Goal: Task Accomplishment & Management: Manage account settings

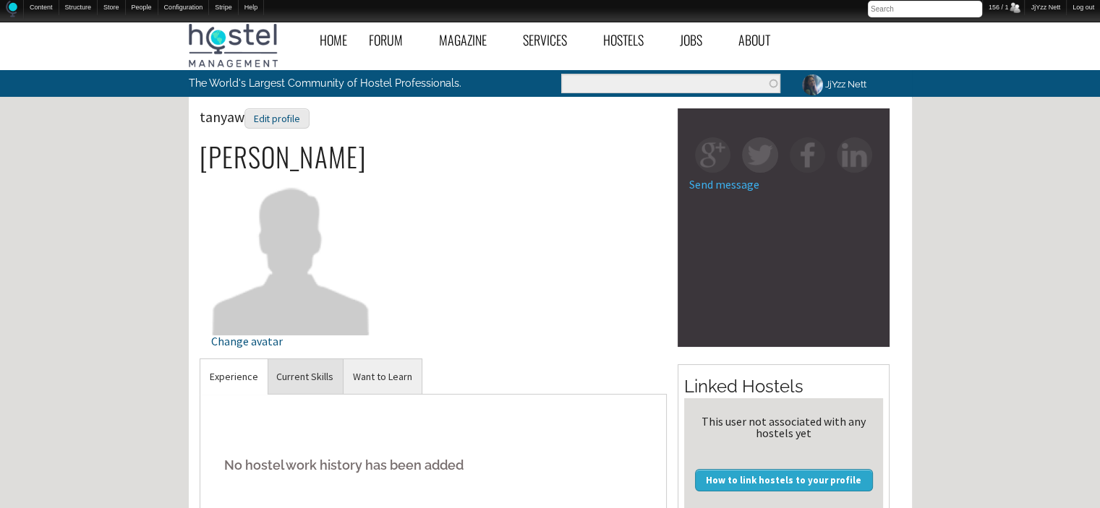
click at [309, 378] on link "Current Skills" at bounding box center [305, 376] width 76 height 35
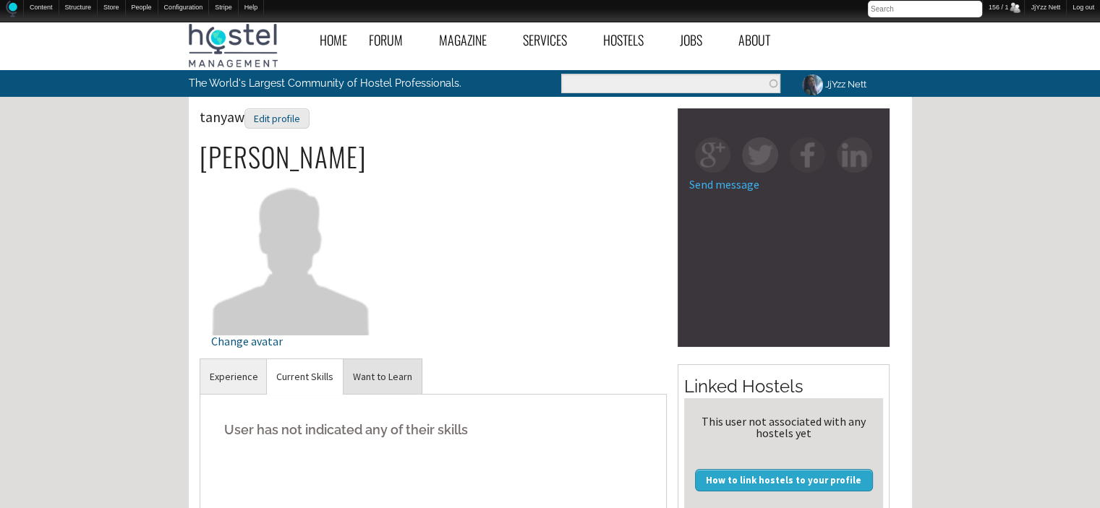
click at [370, 366] on link "Want to Learn" at bounding box center [383, 376] width 78 height 35
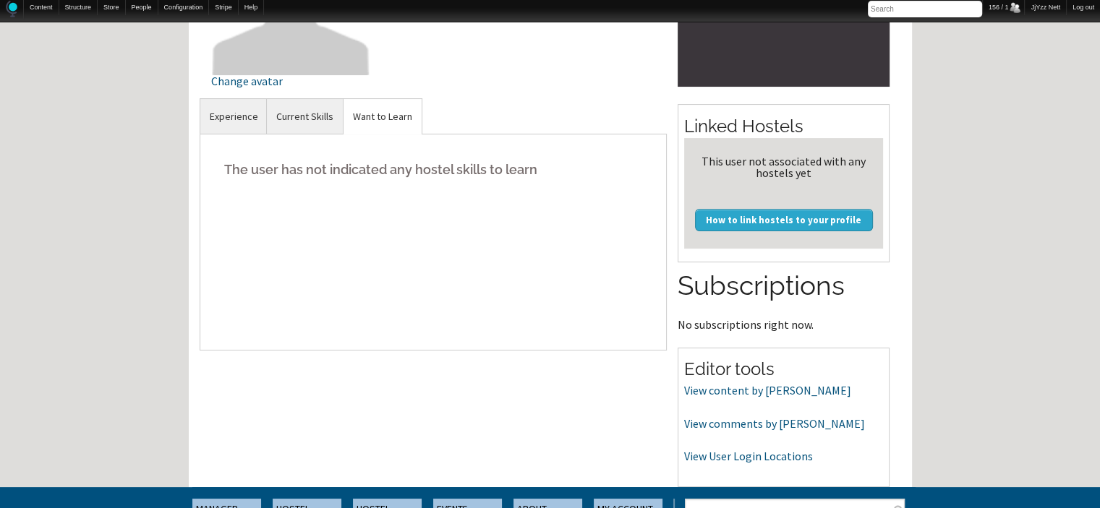
scroll to position [289, 0]
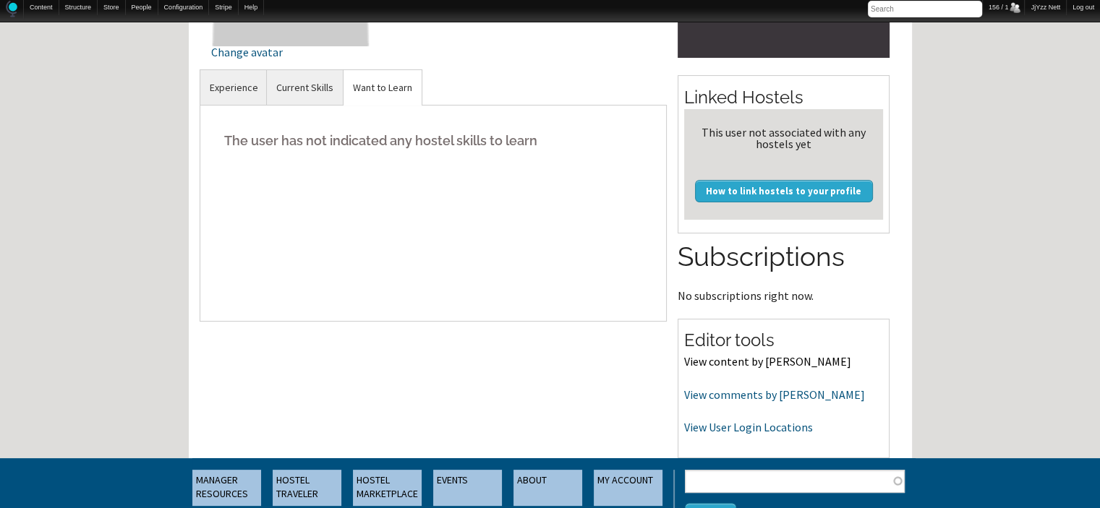
click at [734, 364] on link "View content by tanyaw" at bounding box center [767, 361] width 167 height 14
click at [741, 398] on link "View comments by tanyaw" at bounding box center [774, 395] width 181 height 14
click at [718, 431] on link "View User Login Locations" at bounding box center [748, 427] width 129 height 14
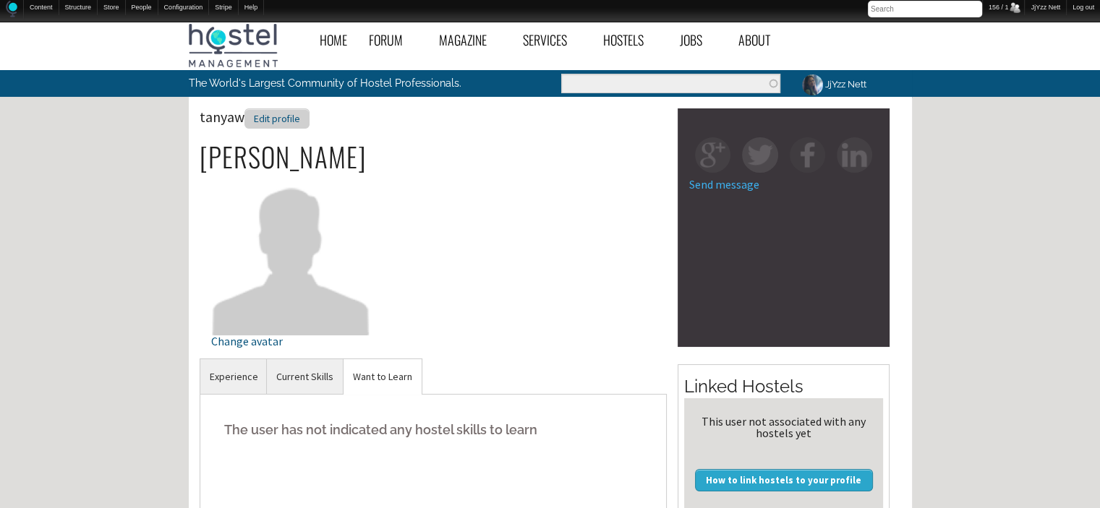
click at [265, 112] on div "Edit profile" at bounding box center [276, 118] width 65 height 21
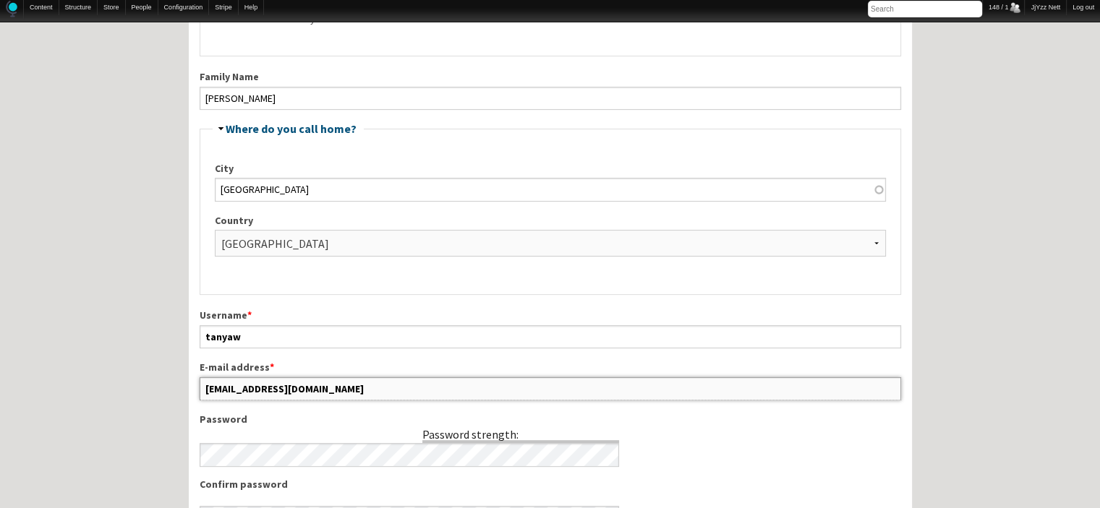
scroll to position [458, 0]
drag, startPoint x: 344, startPoint y: 492, endPoint x: 156, endPoint y: 477, distance: 188.6
